Goal: Information Seeking & Learning: Learn about a topic

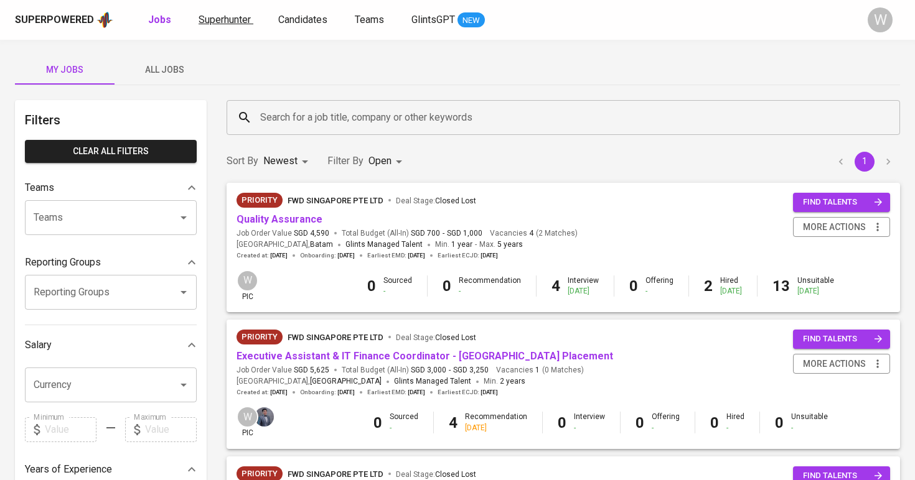
click at [249, 23] on link "Superhunter" at bounding box center [225, 20] width 55 height 16
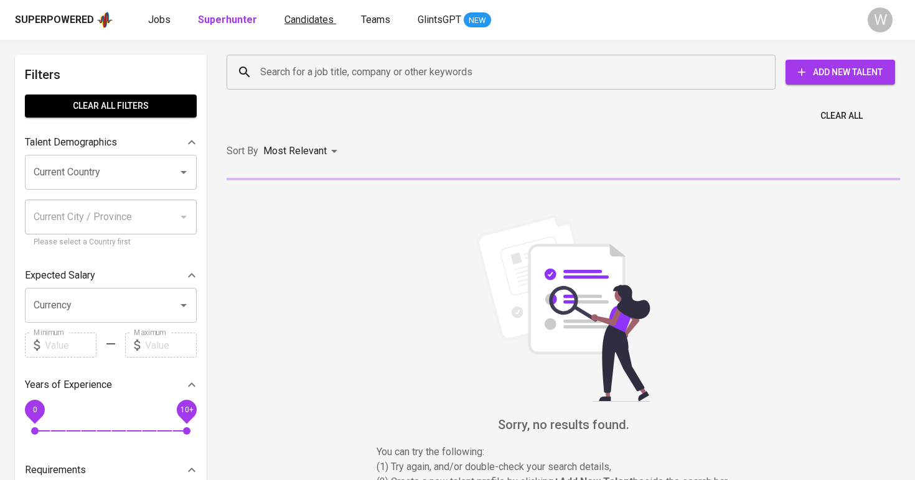
click at [301, 18] on span "Candidates" at bounding box center [308, 20] width 49 height 12
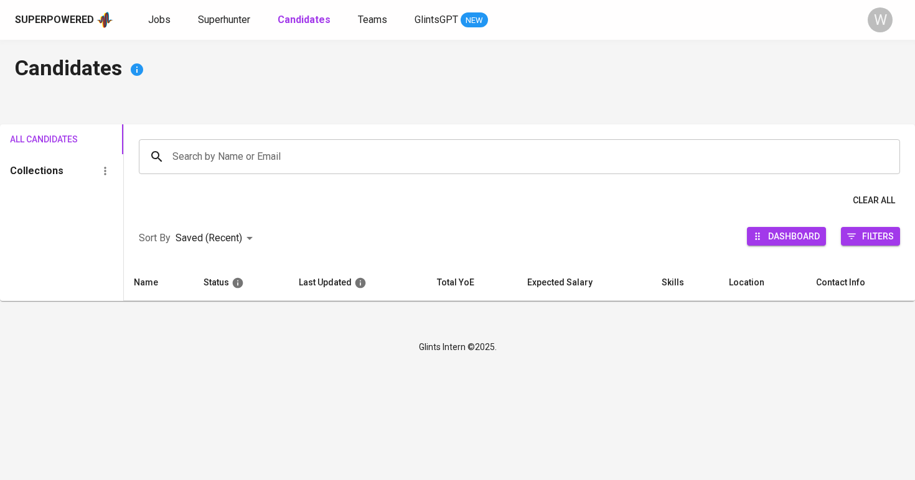
click at [269, 159] on input "Search by Name or Email" at bounding box center [522, 157] width 706 height 24
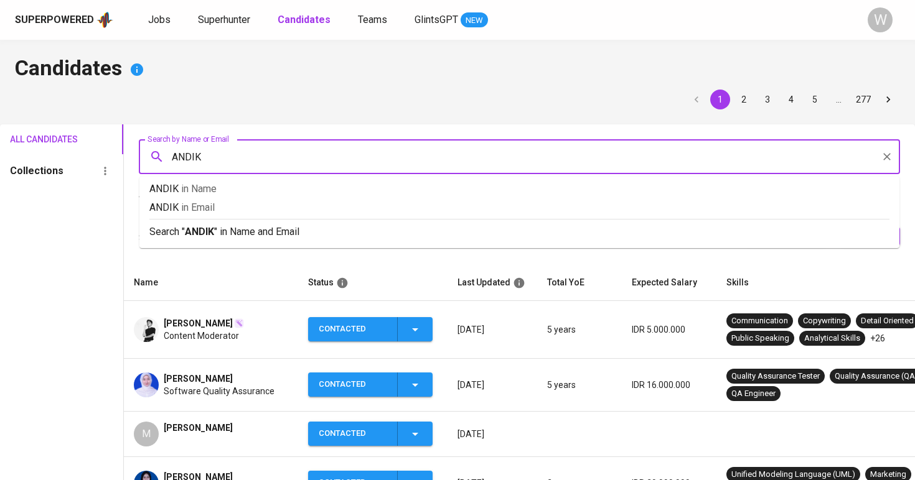
type input "ANDIKA"
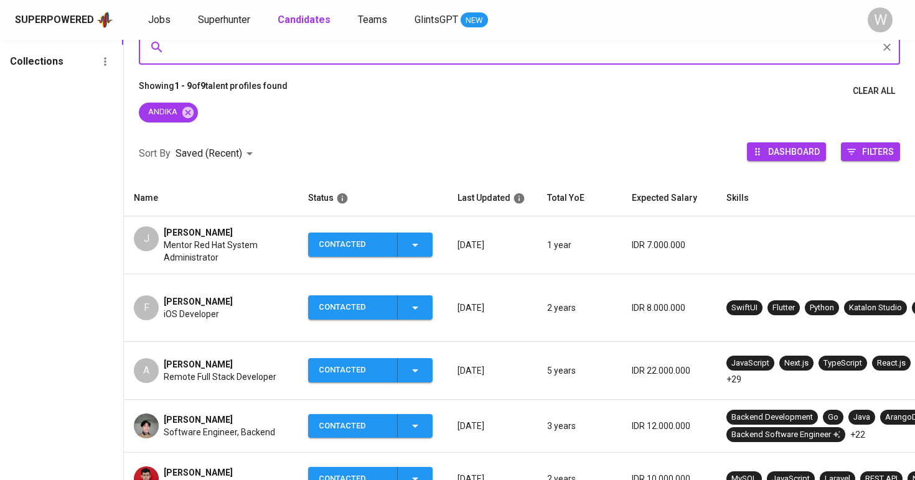
scroll to position [114, 0]
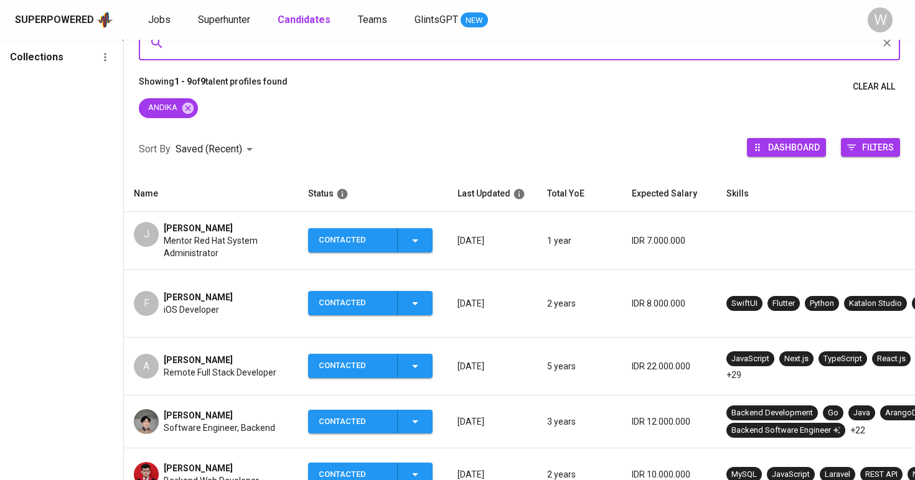
click at [223, 366] on span "Remote Full Stack Developer" at bounding box center [220, 372] width 113 height 12
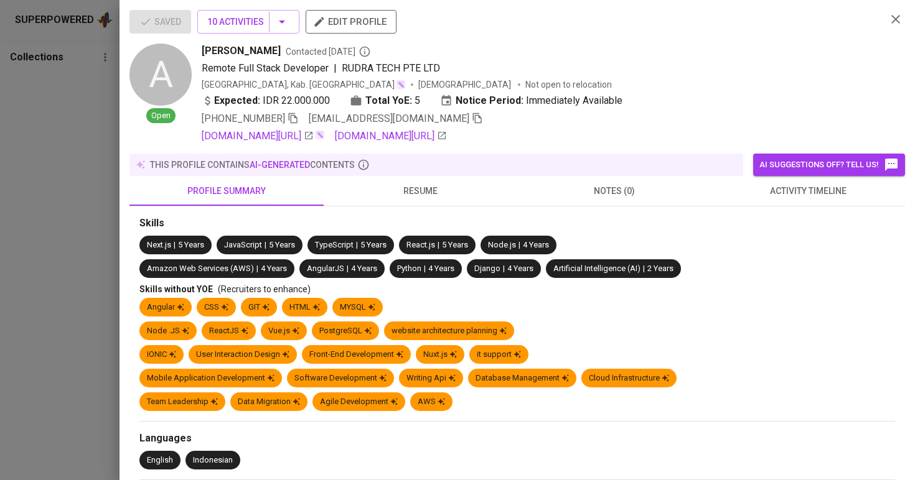
click at [770, 196] on span "activity timeline" at bounding box center [808, 192] width 179 height 16
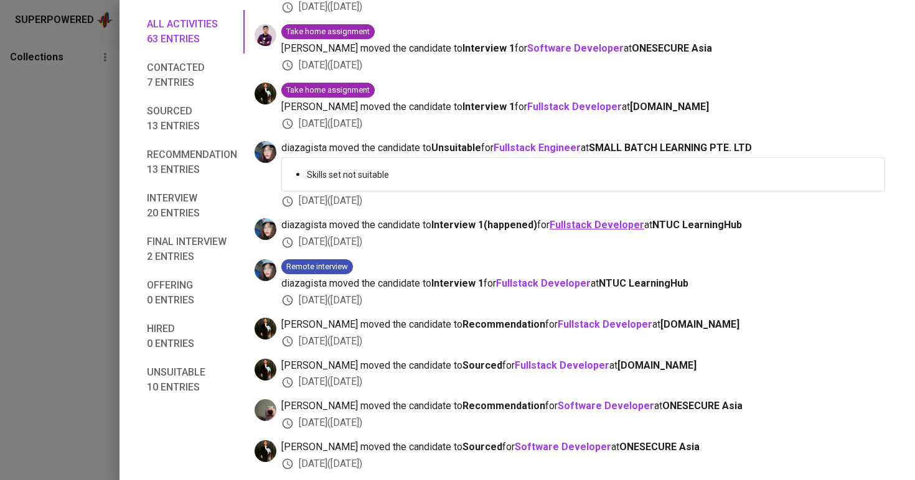
scroll to position [660, 0]
click at [597, 218] on b "Fullstack Developer" at bounding box center [596, 224] width 95 height 12
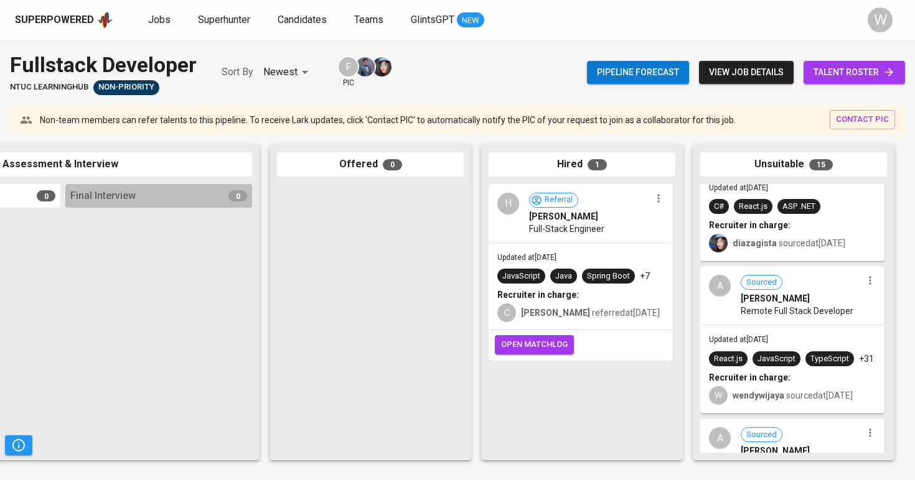
scroll to position [677, 0]
click at [841, 54] on div "Pipeline forecast view job details talent roster" at bounding box center [746, 72] width 318 height 45
click at [835, 82] on link "talent roster" at bounding box center [853, 72] width 101 height 23
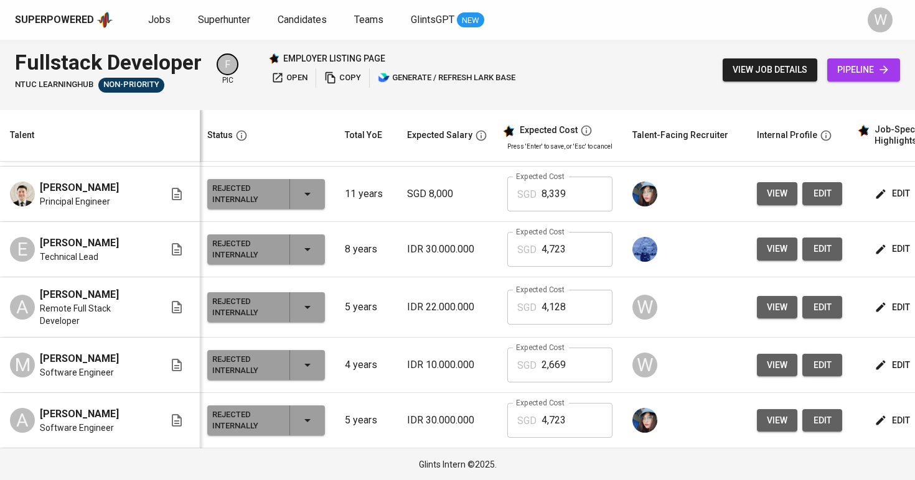
scroll to position [994, 2]
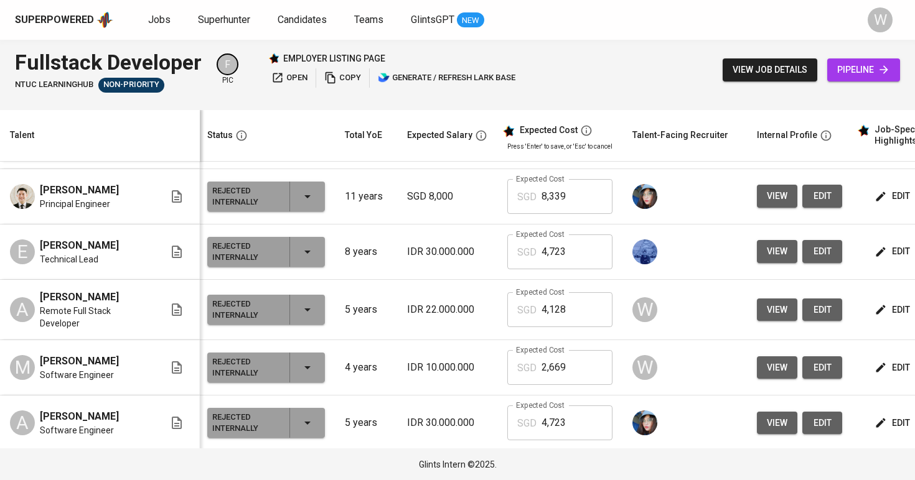
click at [876, 305] on icon "button" at bounding box center [880, 309] width 9 height 9
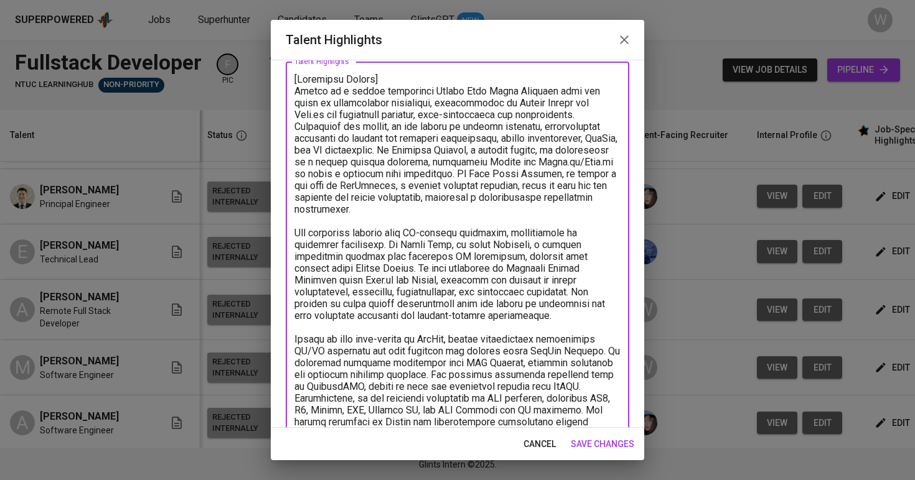
scroll to position [0, 0]
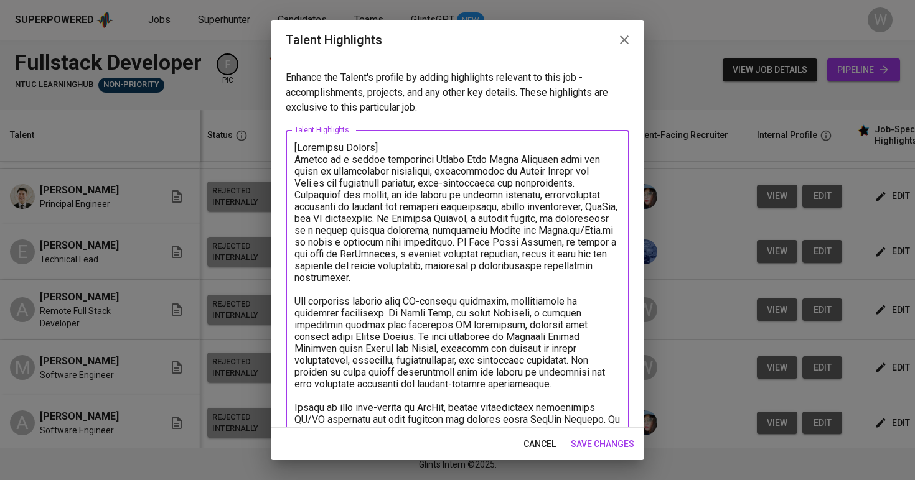
drag, startPoint x: 605, startPoint y: 206, endPoint x: 290, endPoint y: 158, distance: 318.5
click at [290, 158] on div "x Talent Highlights" at bounding box center [457, 443] width 343 height 626
click at [626, 29] on button "button" at bounding box center [624, 40] width 30 height 30
